Goal: Information Seeking & Learning: Find specific page/section

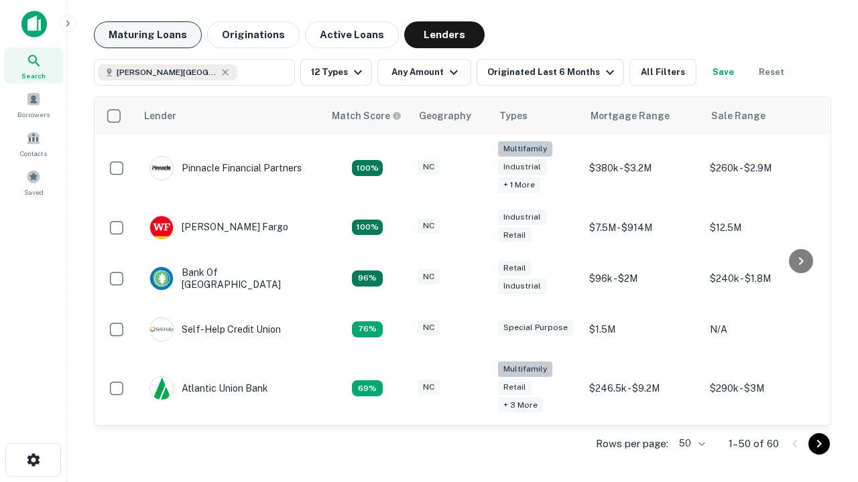
click at [147, 35] on button "Maturing Loans" at bounding box center [148, 34] width 108 height 27
